Goal: Task Accomplishment & Management: Use online tool/utility

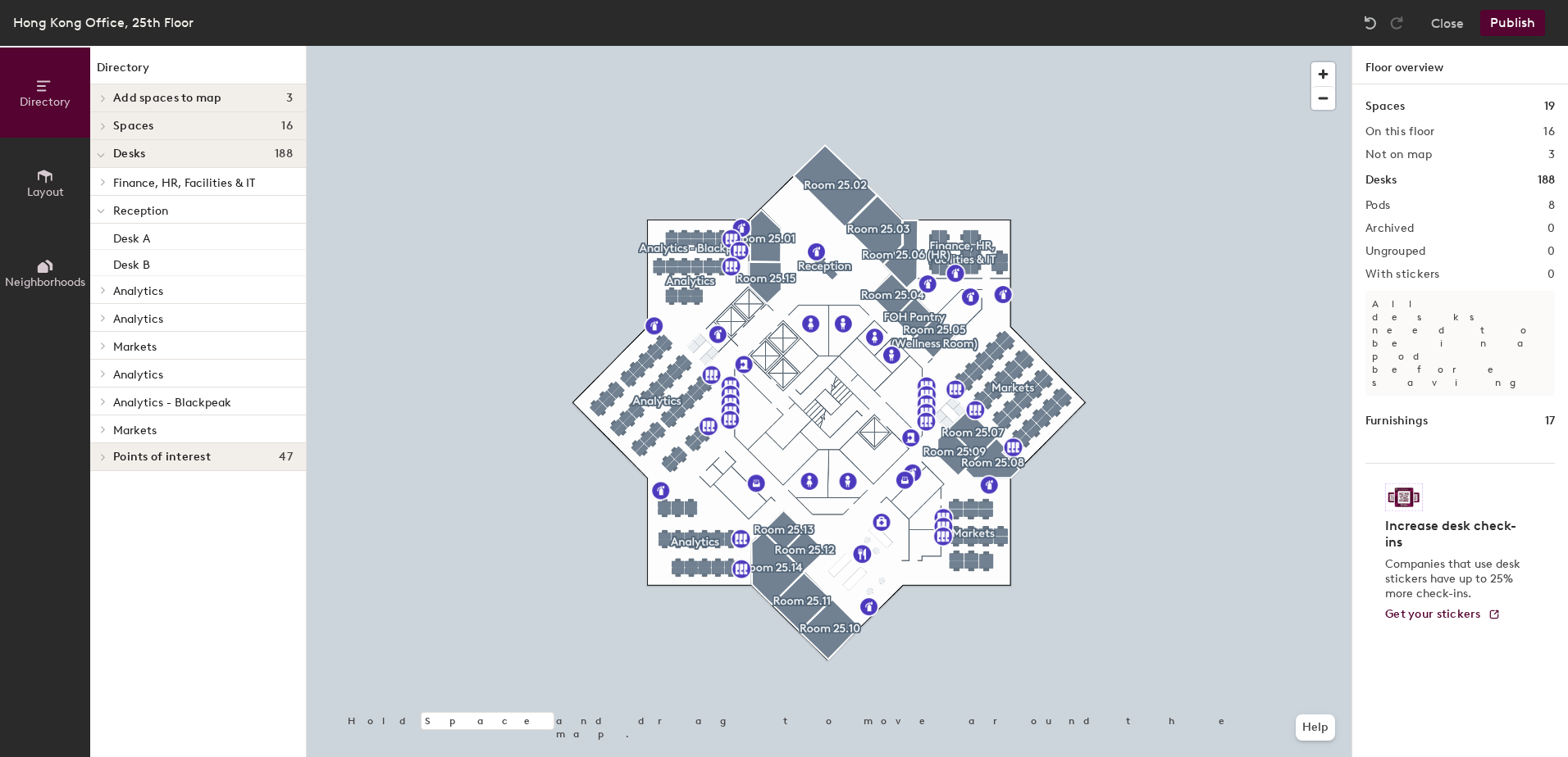
click at [38, 185] on span "Layout" at bounding box center [45, 192] width 37 height 14
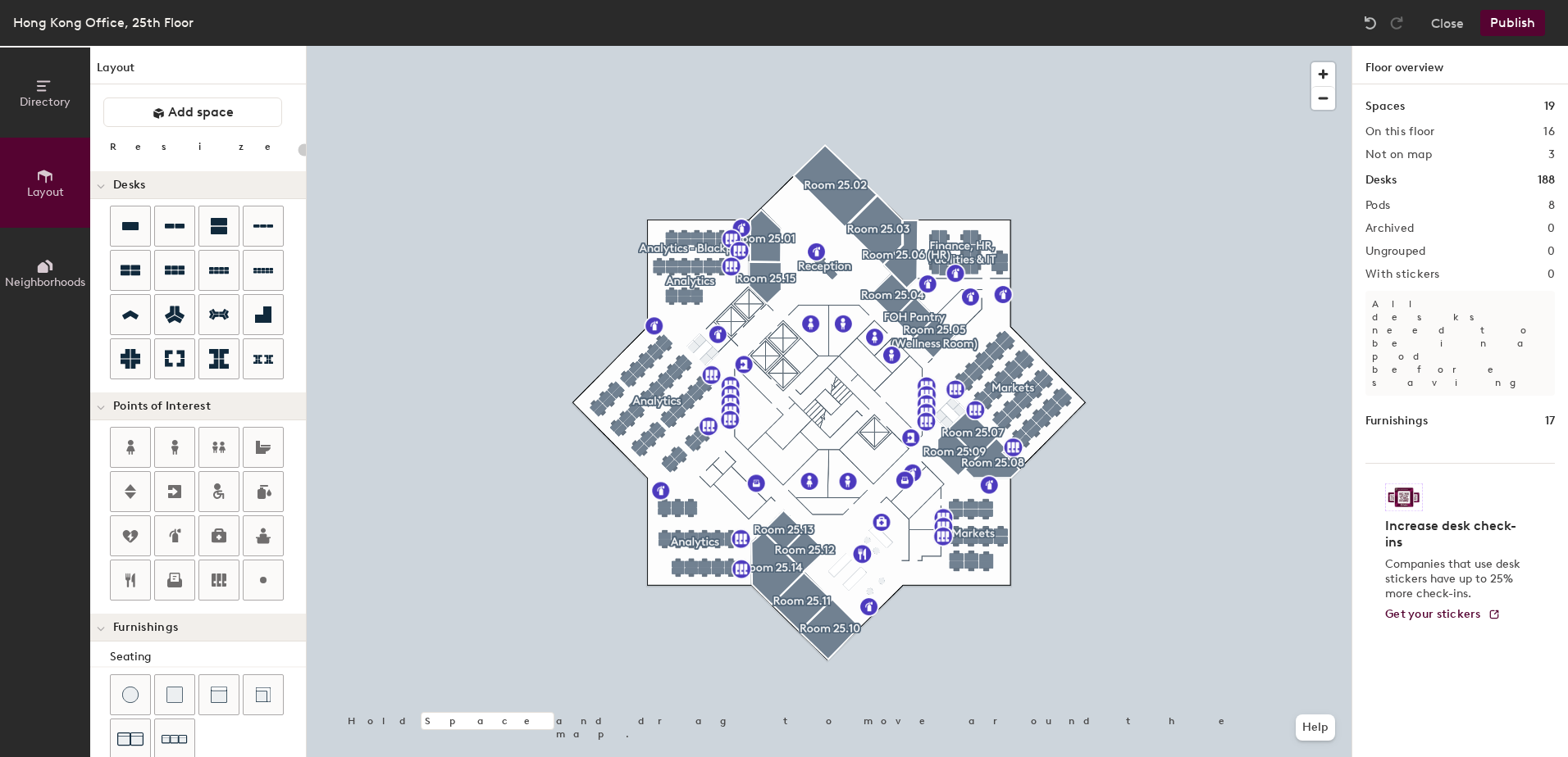
click at [42, 272] on icon at bounding box center [43, 268] width 11 height 11
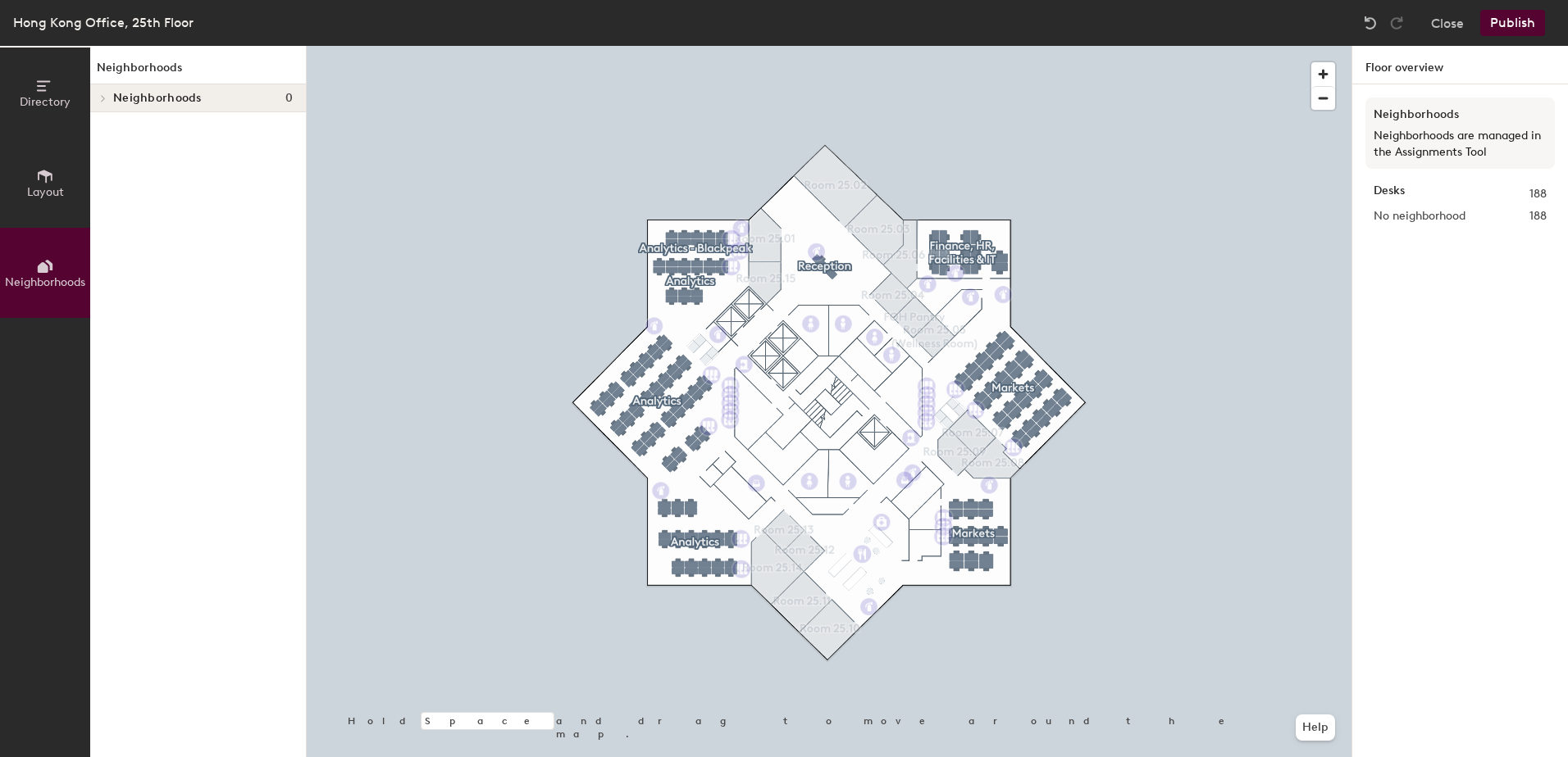
click at [37, 94] on icon at bounding box center [45, 86] width 18 height 18
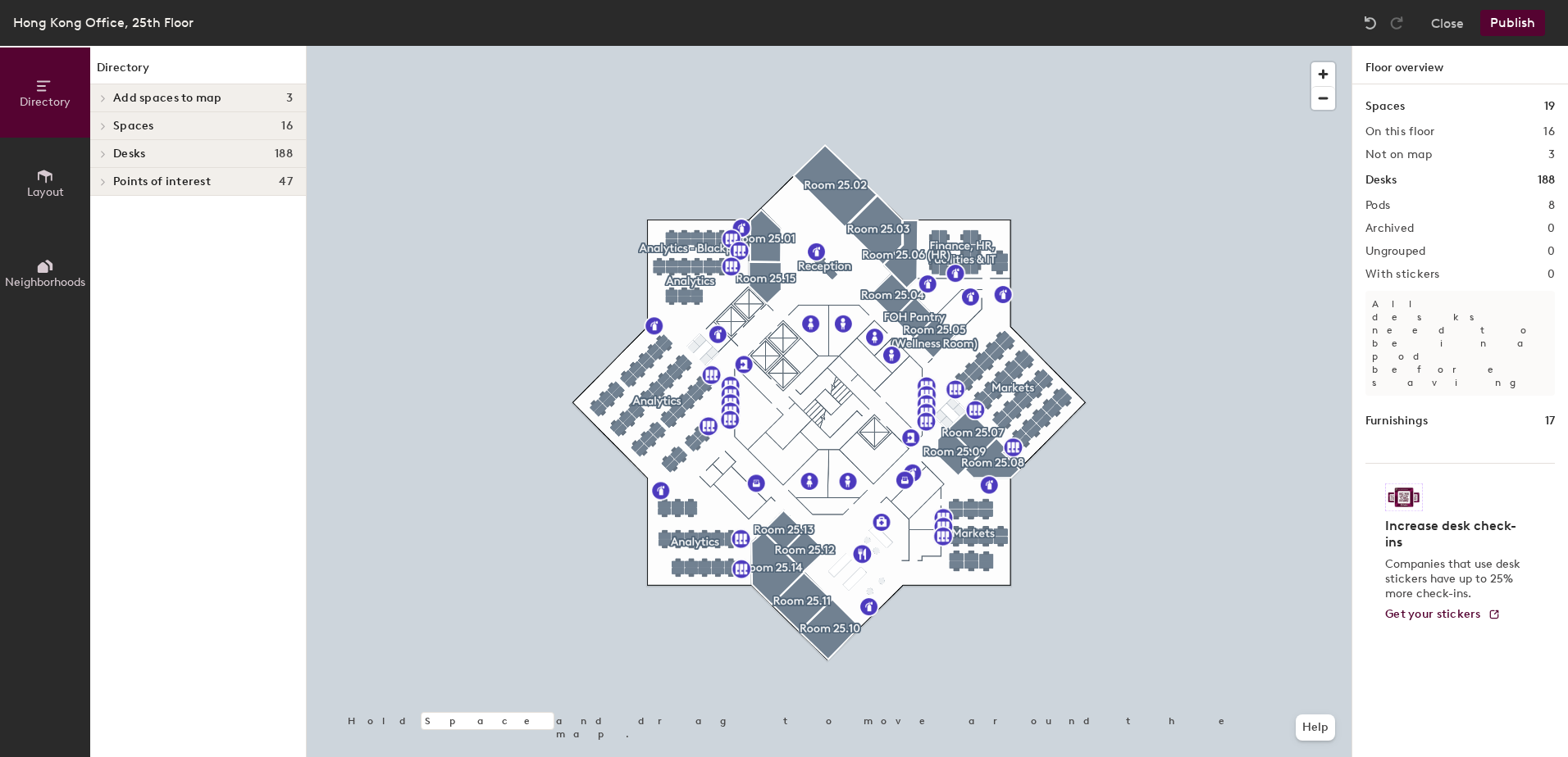
click at [107, 123] on span at bounding box center [102, 125] width 14 height 8
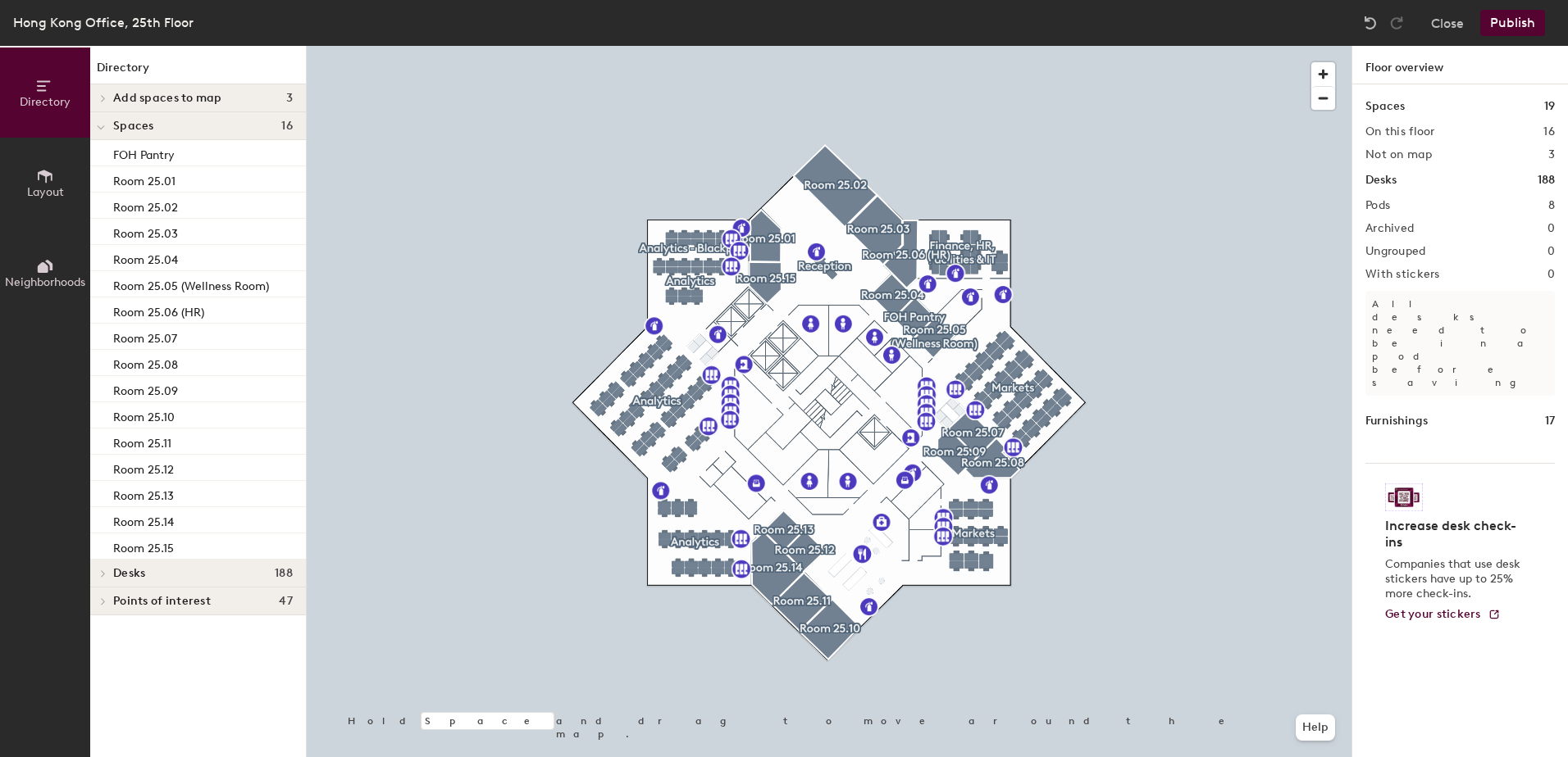
click at [107, 123] on div at bounding box center [101, 126] width 21 height 27
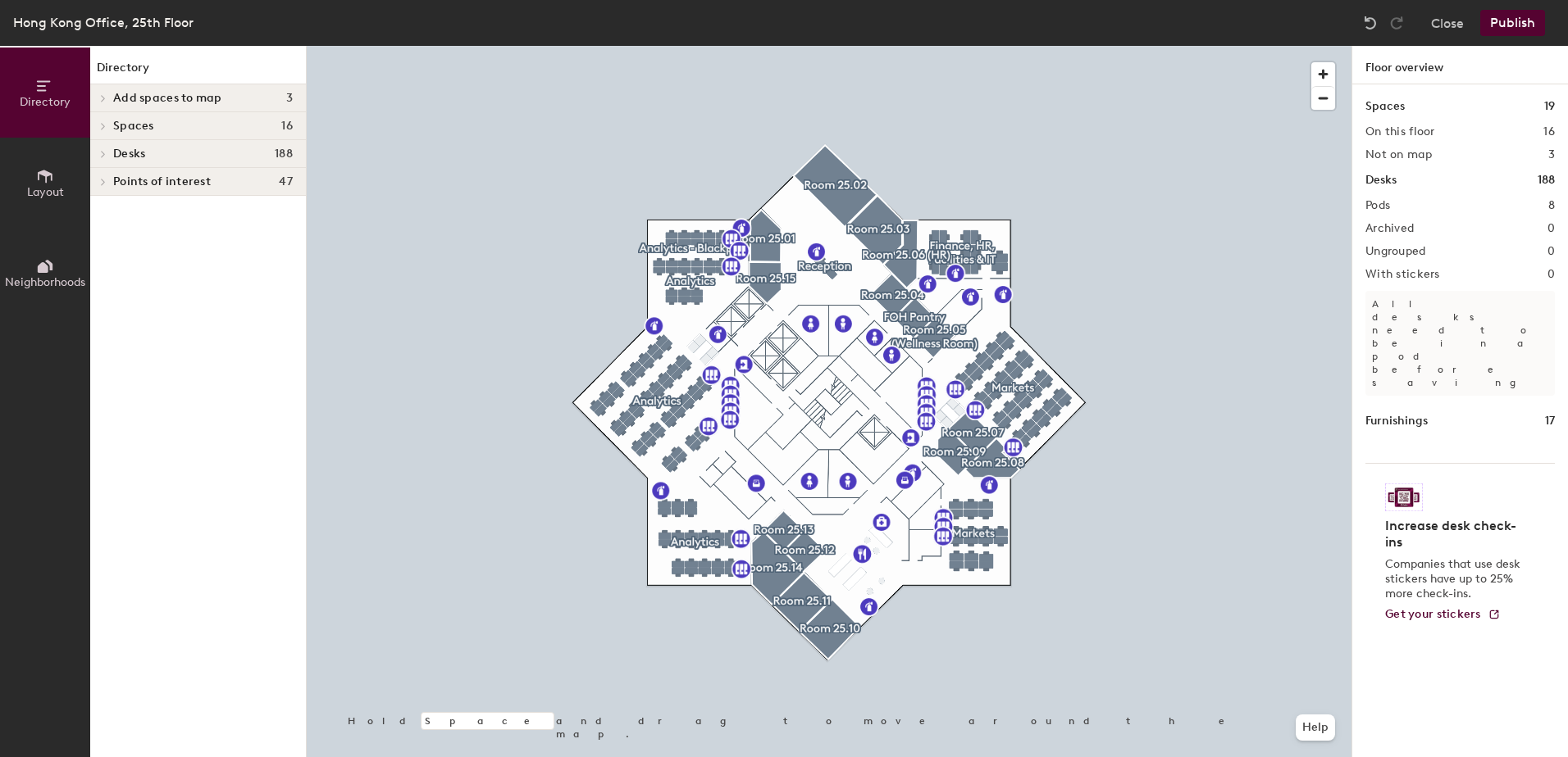
click at [101, 149] on div at bounding box center [101, 154] width 21 height 27
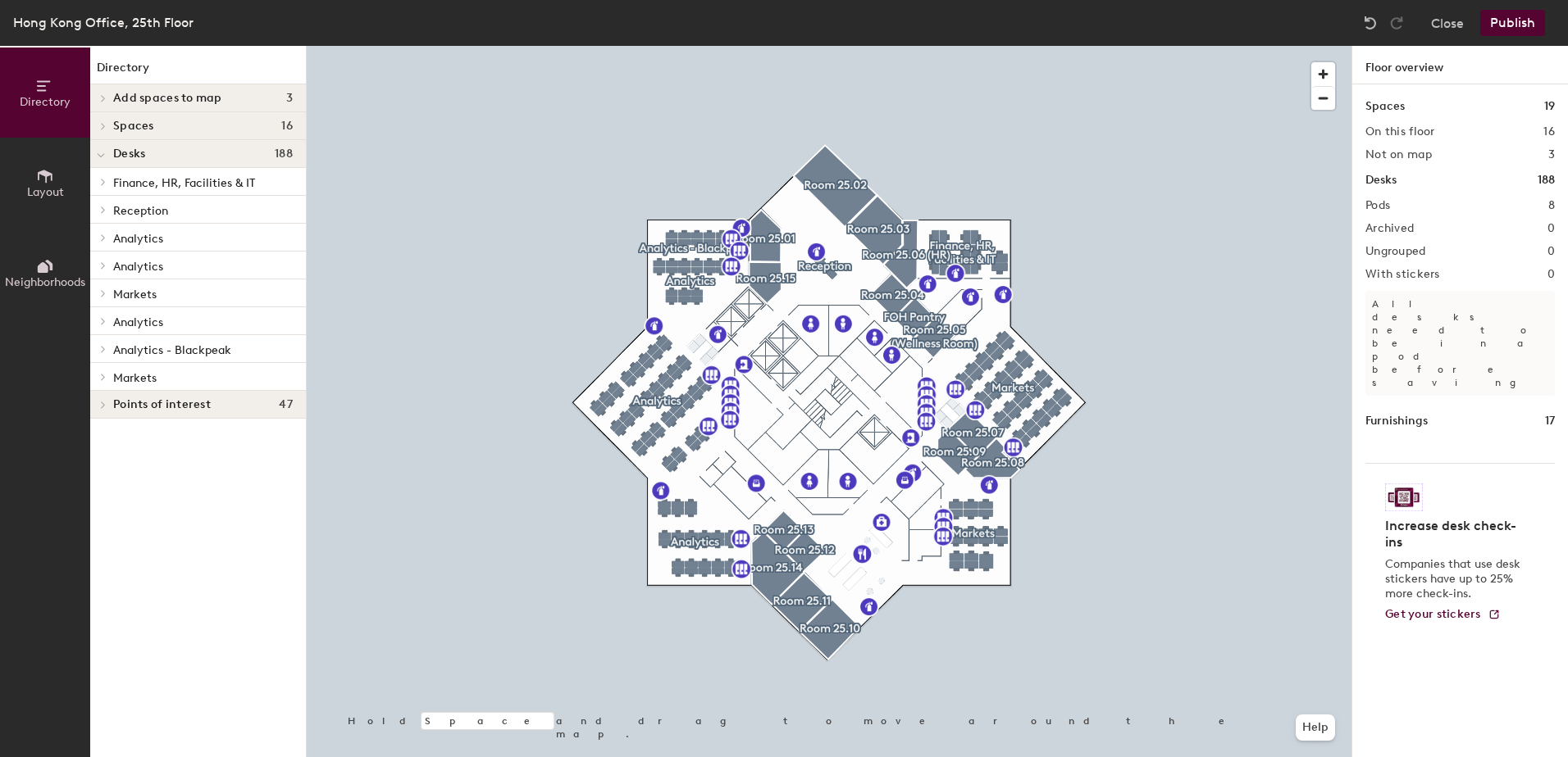
click at [1255, 46] on div at bounding box center [829, 46] width 1044 height 0
click at [112, 293] on div "Markets" at bounding box center [198, 293] width 216 height 28
click at [107, 290] on span at bounding box center [102, 293] width 14 height 8
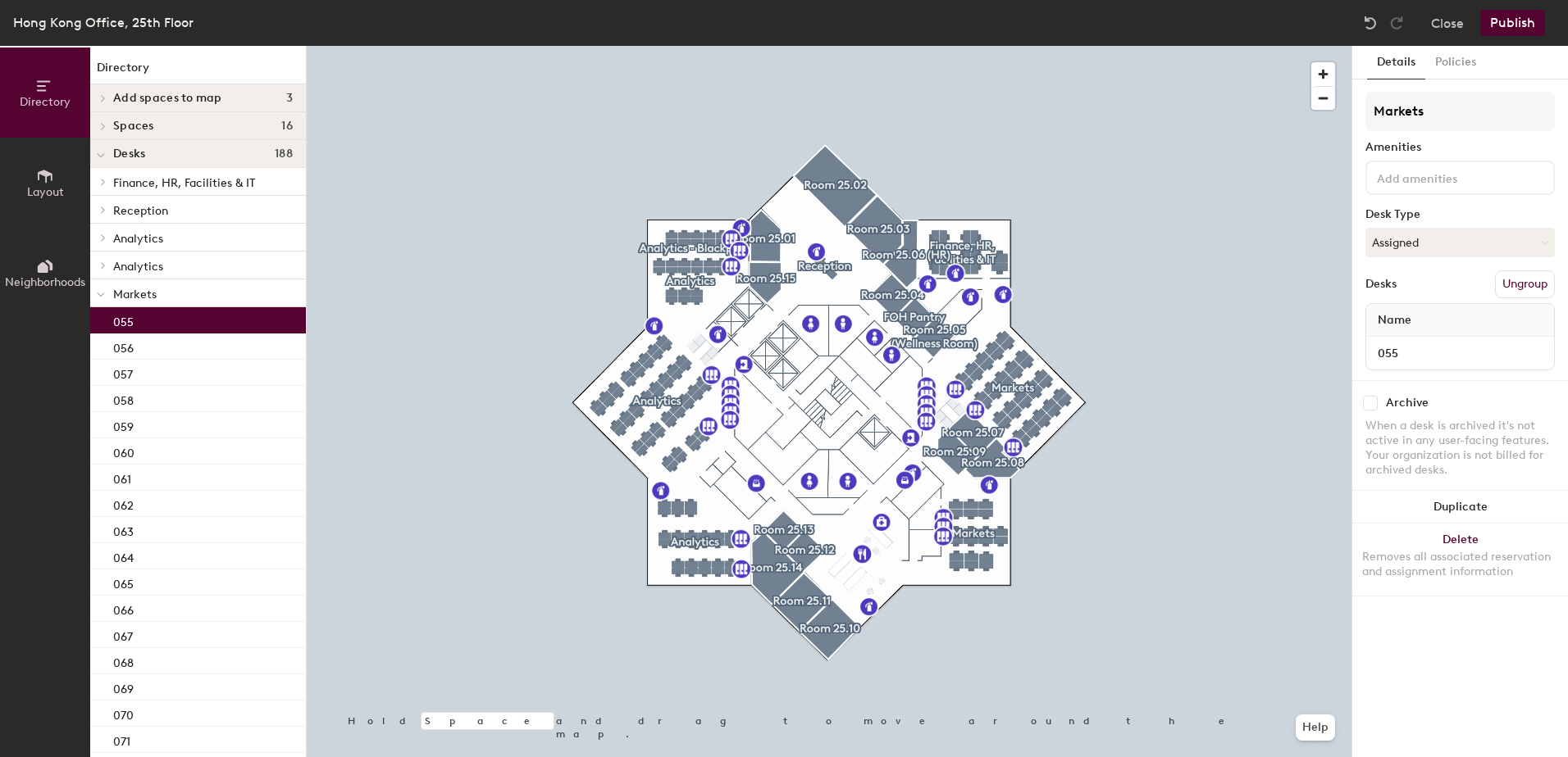
click at [132, 321] on p "055" at bounding box center [123, 319] width 21 height 19
click at [1109, 46] on div at bounding box center [829, 46] width 1044 height 0
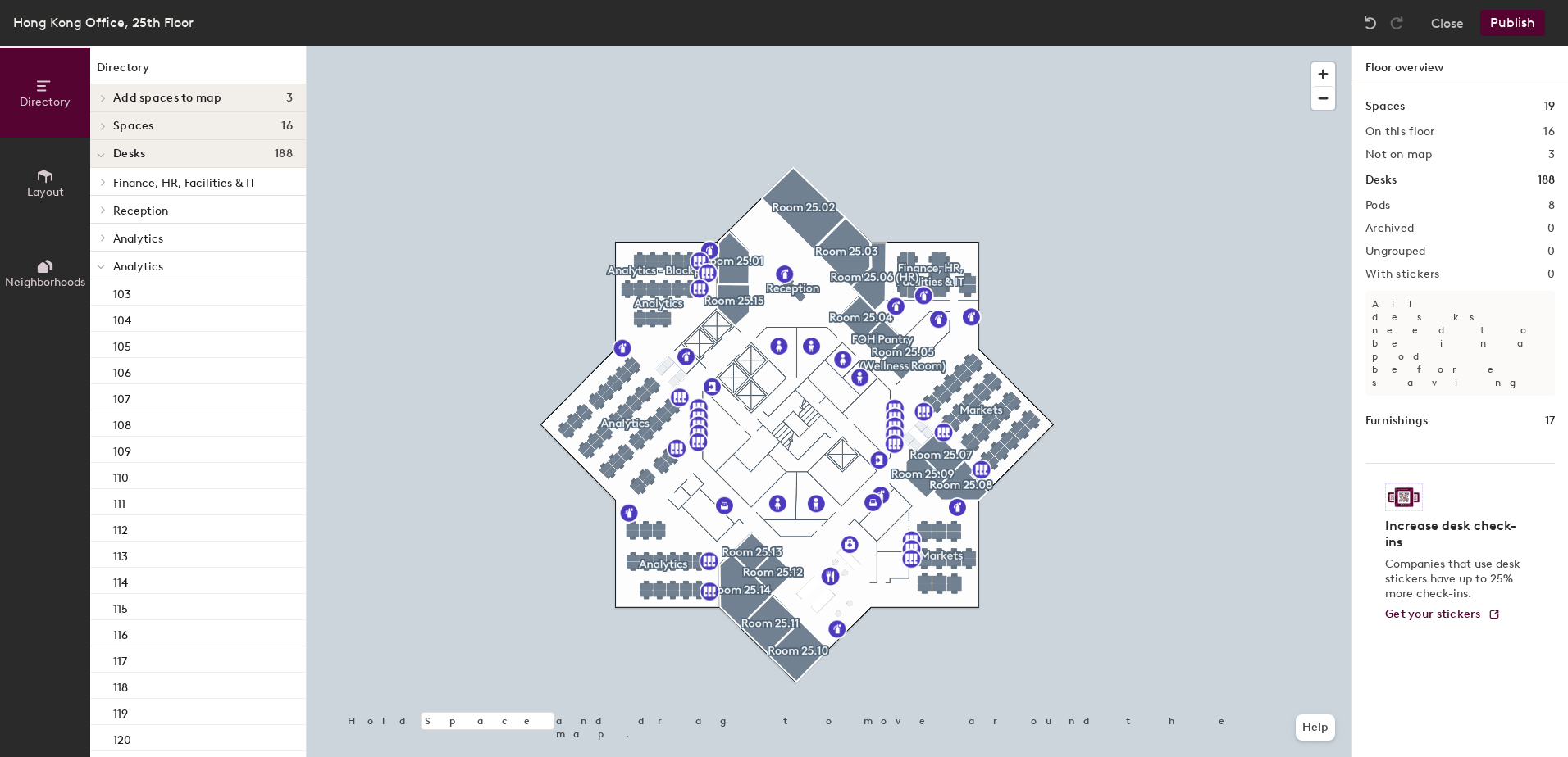
click at [1514, 23] on button "Publish" at bounding box center [1512, 22] width 64 height 26
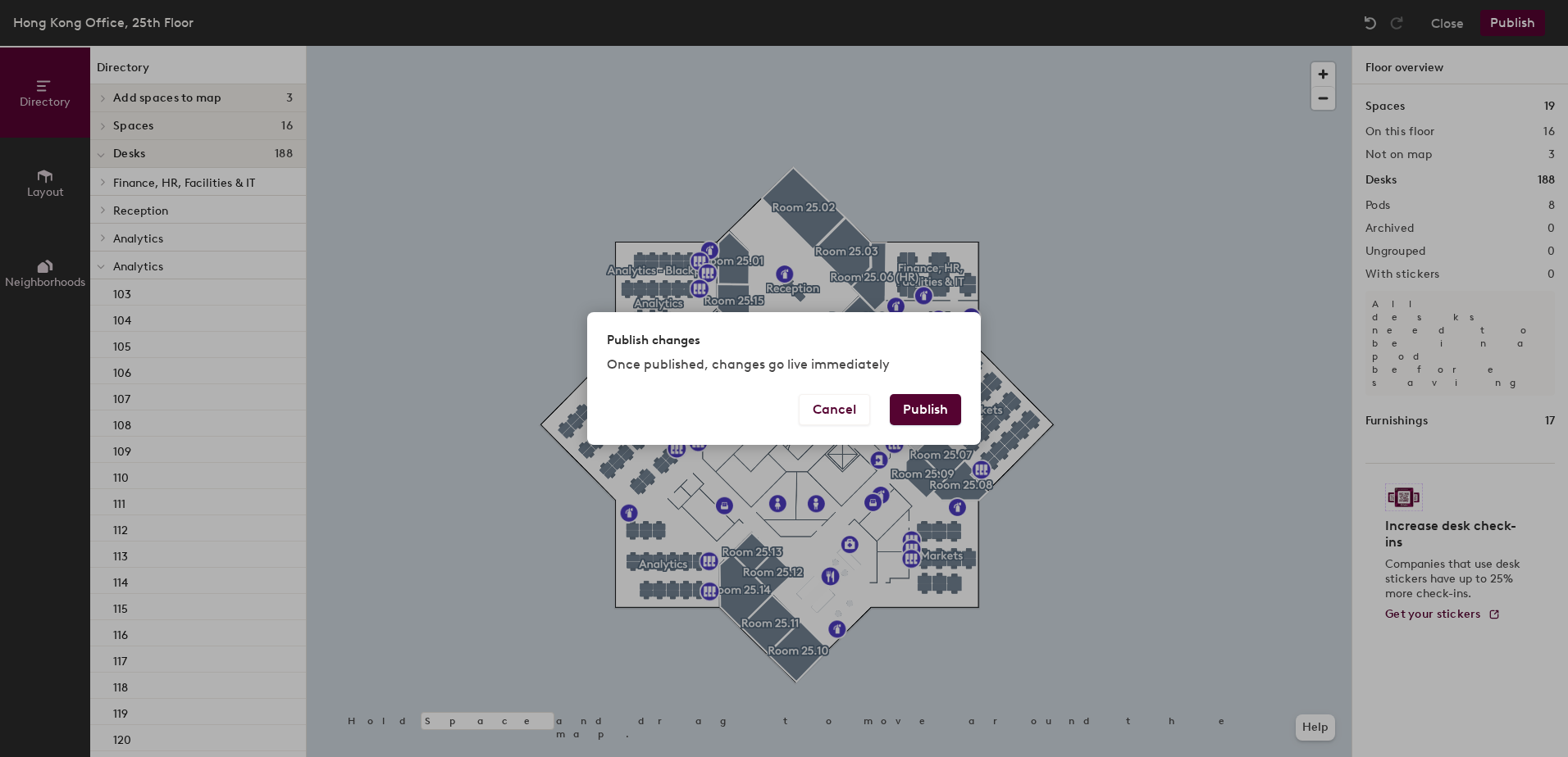
click at [1198, 373] on div "Publish changes Once published, changes go live immediately Cancel Publish" at bounding box center [784, 378] width 1568 height 757
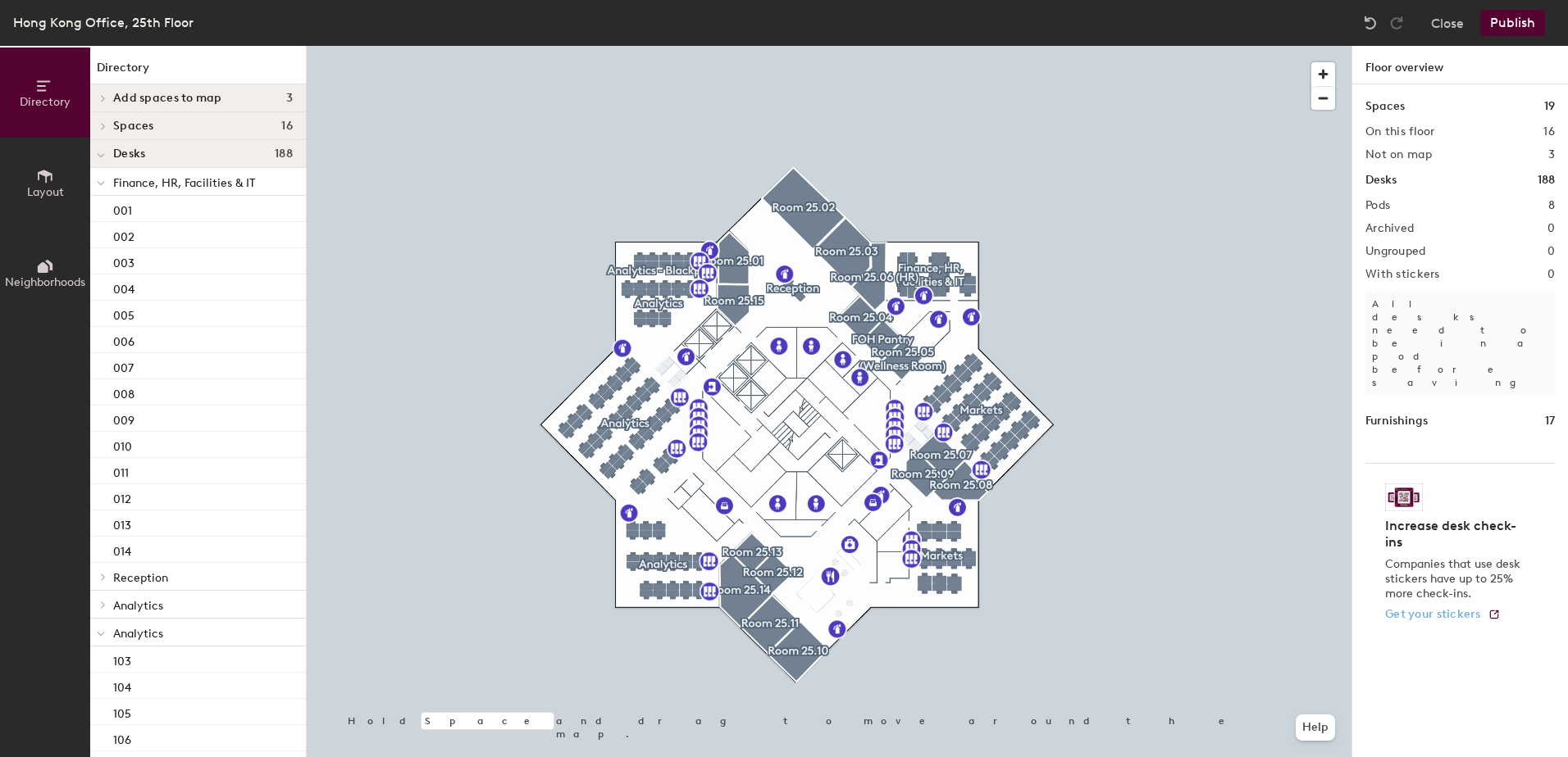
click at [1430, 608] on span "Get your stickers" at bounding box center [1432, 615] width 96 height 14
